Goal: Information Seeking & Learning: Understand process/instructions

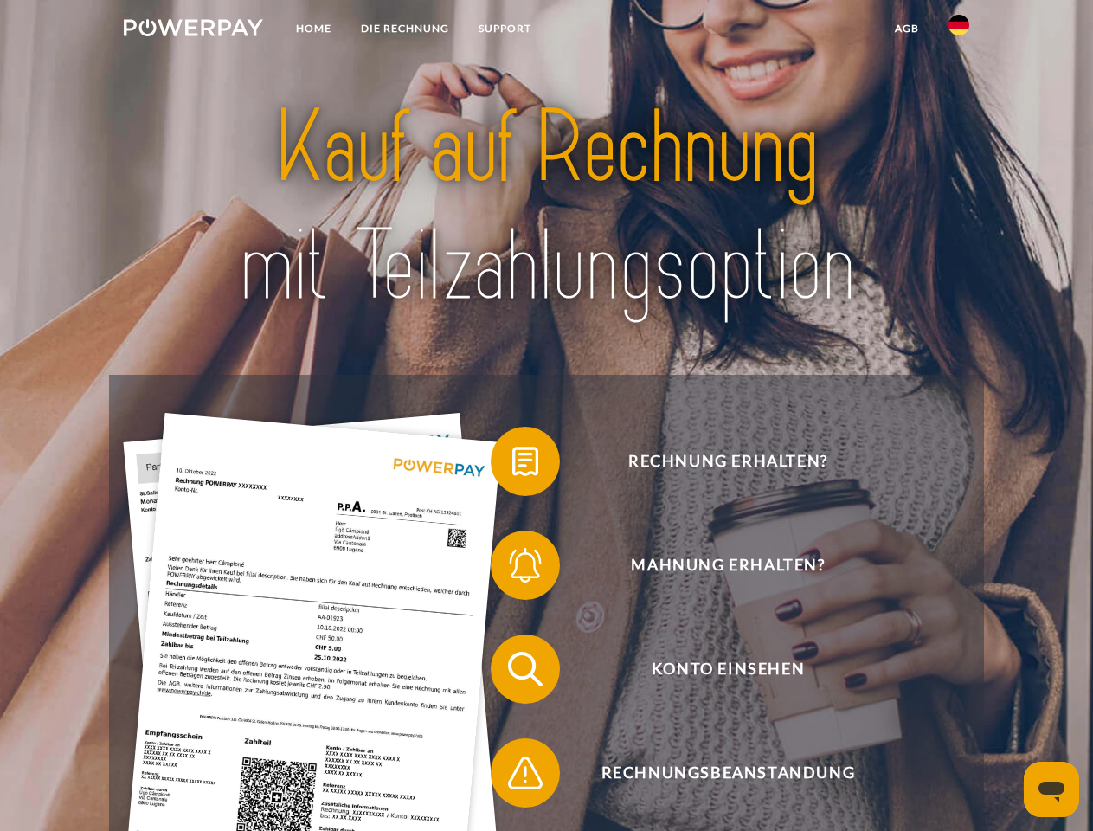
click at [193, 30] on img at bounding box center [193, 27] width 139 height 17
click at [959, 30] on img at bounding box center [958, 25] width 21 height 21
click at [906, 29] on link "agb" at bounding box center [907, 28] width 54 height 31
click at [512, 465] on span at bounding box center [499, 461] width 87 height 87
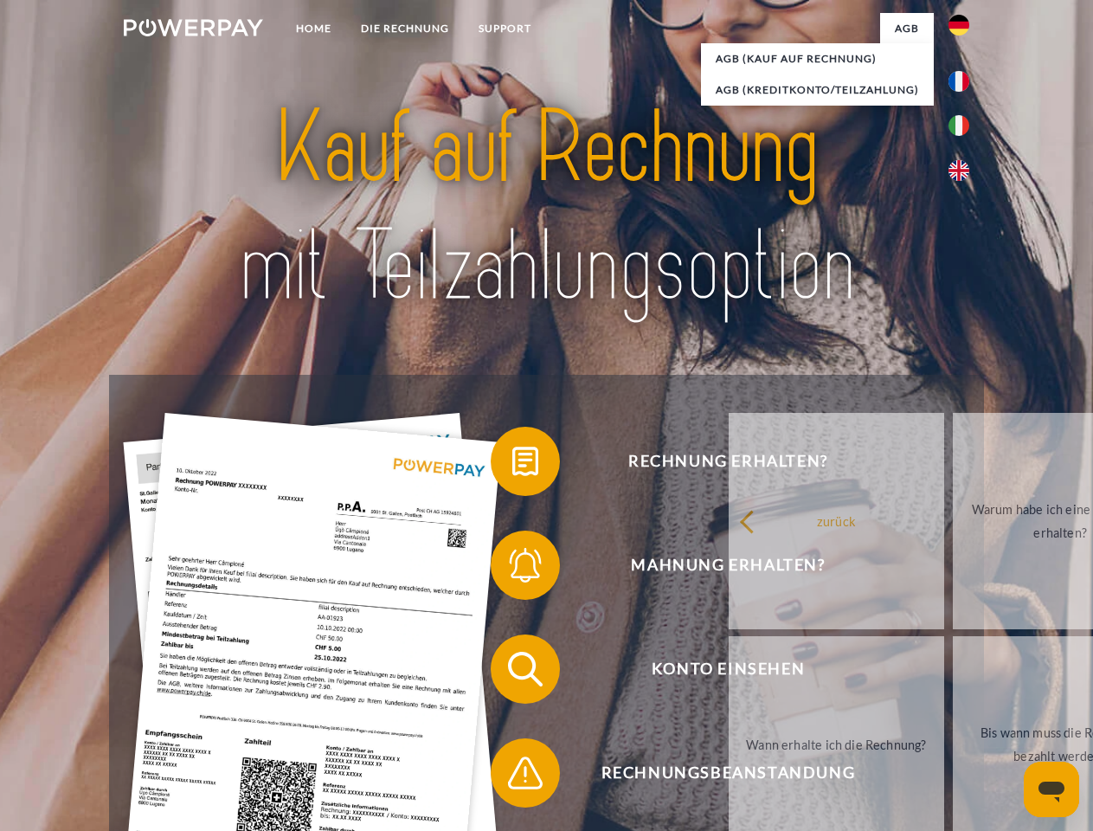
click at [512, 568] on span at bounding box center [499, 565] width 87 height 87
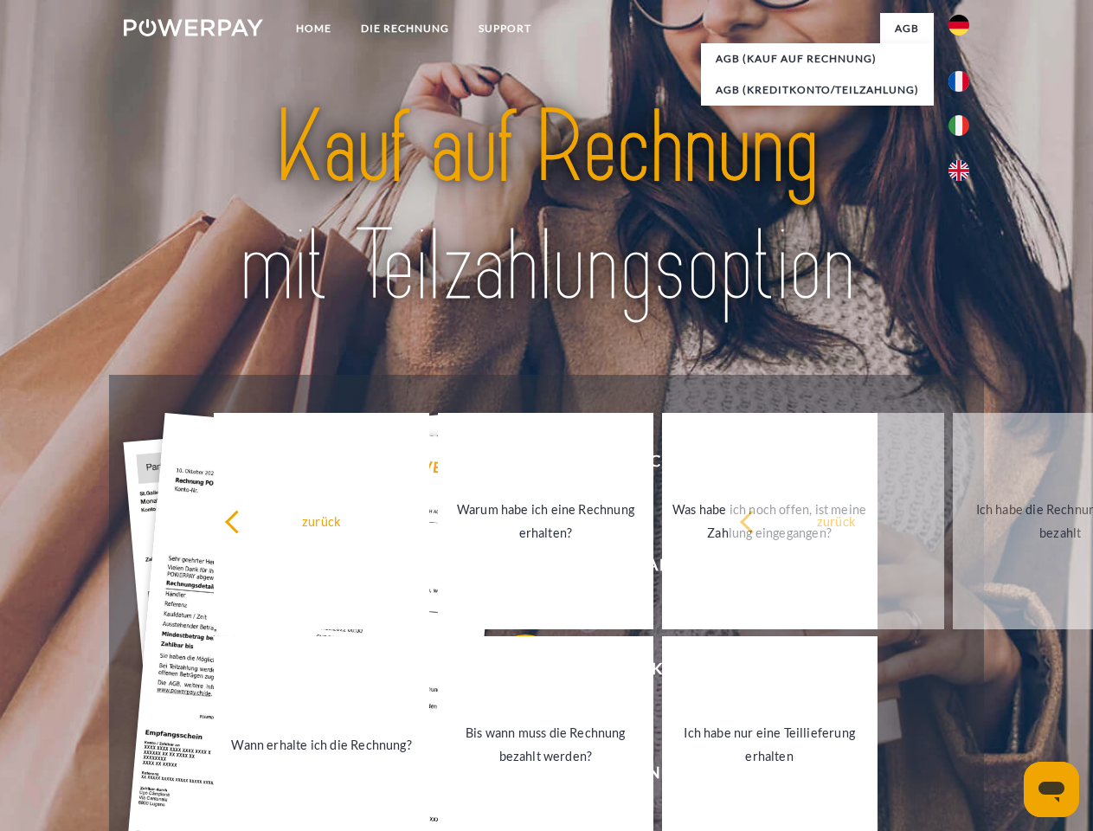
click at [512, 672] on link "Bis wann muss die Rechnung bezahlt werden?" at bounding box center [545, 744] width 215 height 216
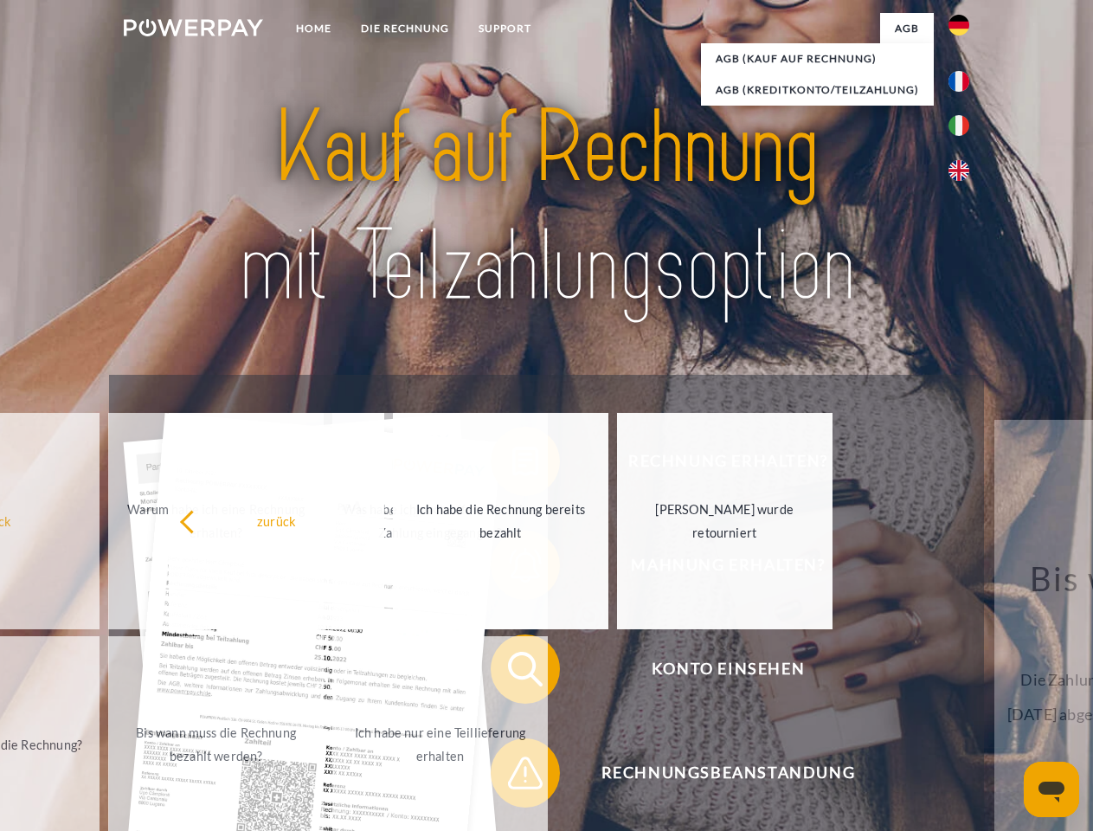
click at [512, 776] on span at bounding box center [499, 772] width 87 height 87
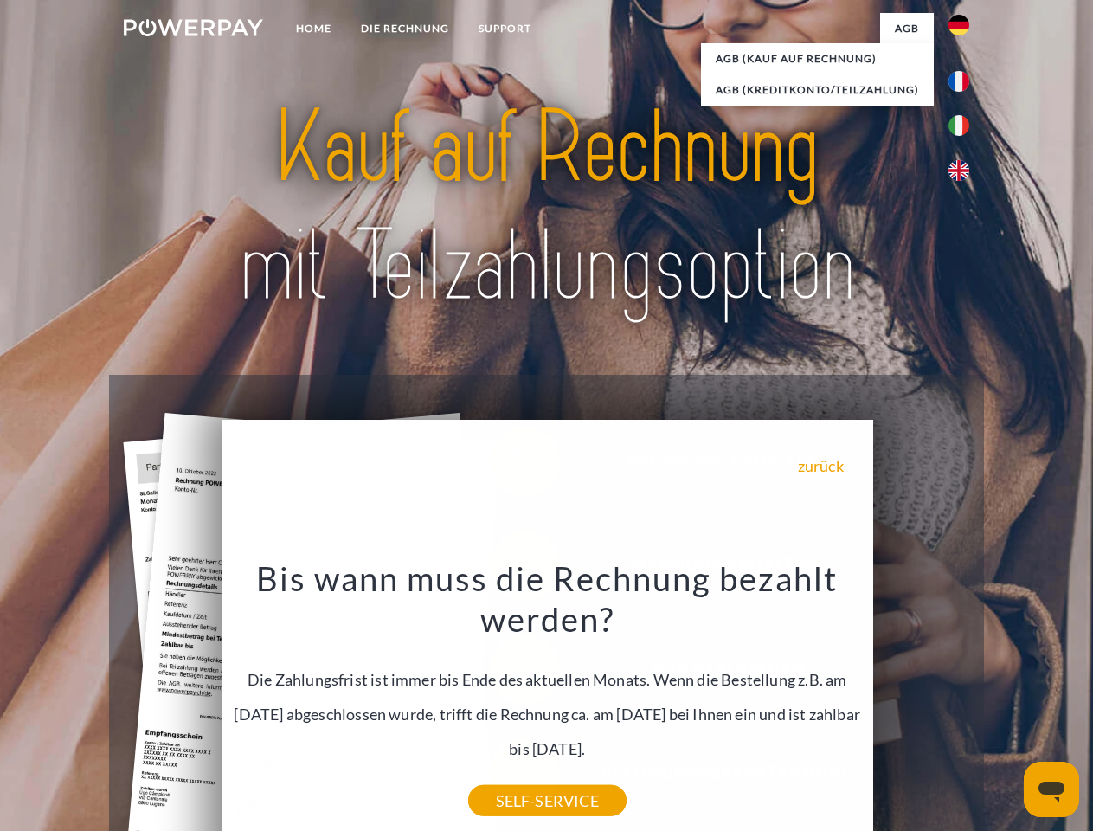
click at [1051, 789] on icon "Messaging-Fenster öffnen" at bounding box center [1051, 791] width 26 height 21
